Goal: Use online tool/utility: Use online tool/utility

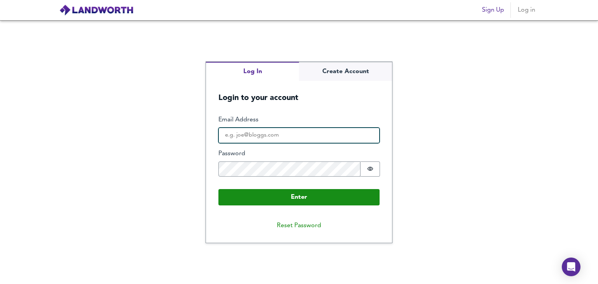
click at [293, 131] on input "Email Address" at bounding box center [298, 136] width 161 height 16
type input "[EMAIL_ADDRESS][DOMAIN_NAME]"
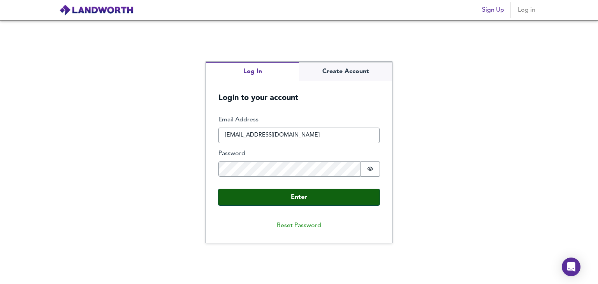
click at [241, 199] on button "Enter" at bounding box center [298, 197] width 161 height 16
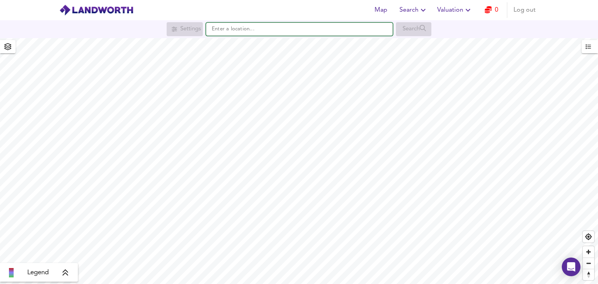
click at [287, 33] on input "text" at bounding box center [299, 29] width 187 height 13
paste input "BB3 2NL"
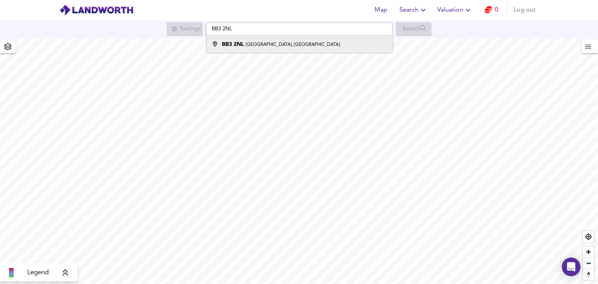
click at [271, 46] on small "[GEOGRAPHIC_DATA], [GEOGRAPHIC_DATA]" at bounding box center [293, 44] width 94 height 5
type input "[STREET_ADDRESS]"
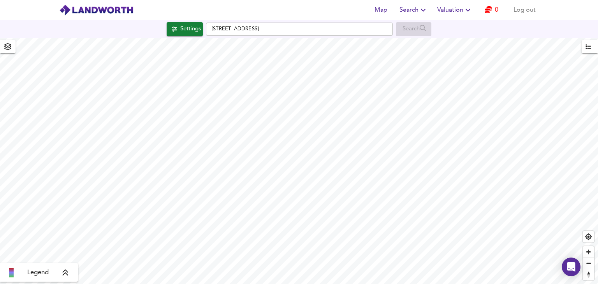
checkbox input "false"
checkbox input "true"
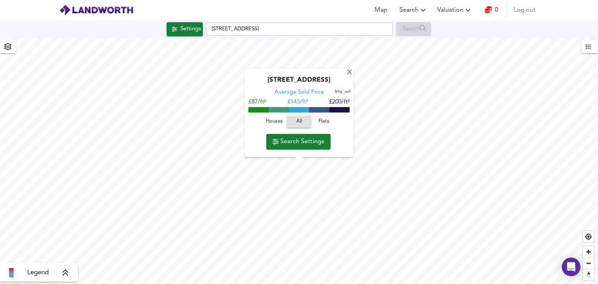
click at [272, 122] on span "Houses" at bounding box center [274, 122] width 21 height 9
